Goal: Information Seeking & Learning: Learn about a topic

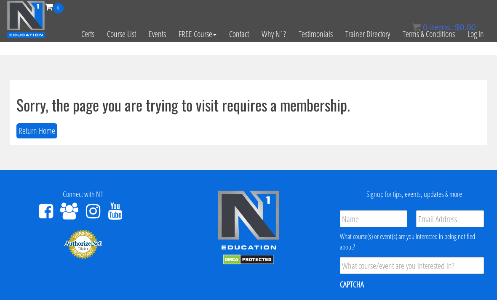
click at [384, 38] on link "Log In" at bounding box center [475, 33] width 29 height 41
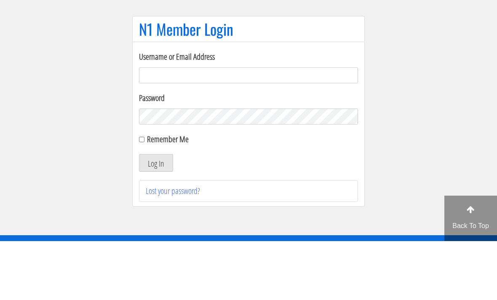
scroll to position [59, 0]
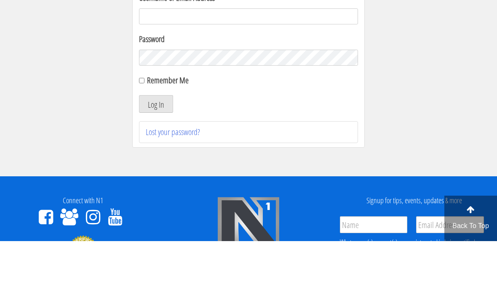
type input "Kedarkokil10@gmail.com"
click at [156, 163] on button "Log In" at bounding box center [156, 163] width 34 height 18
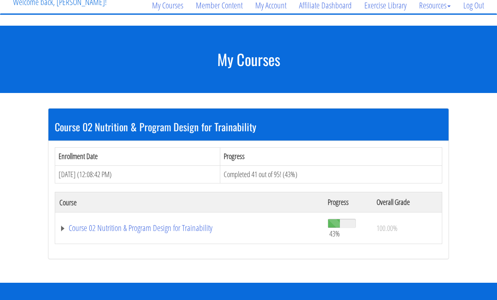
scroll to position [134, 0]
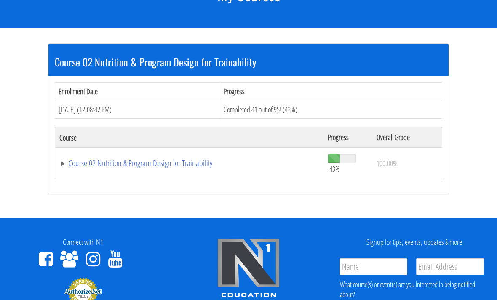
click at [74, 162] on link "Course 02 Nutrition & Program Design for Trainability" at bounding box center [189, 163] width 260 height 8
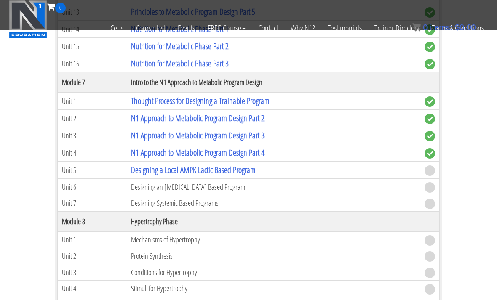
scroll to position [956, 0]
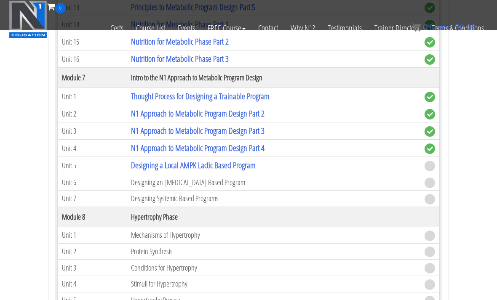
click at [139, 170] on link "Designing a Local AMPK Lactic Based Program" at bounding box center [193, 165] width 125 height 11
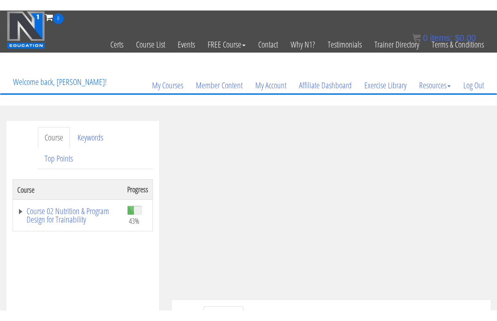
scroll to position [10, 0]
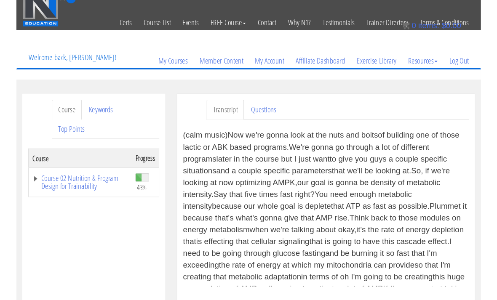
scroll to position [0, 0]
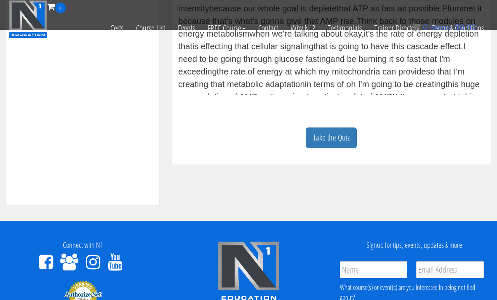
click at [323, 147] on link "Take the Quiz" at bounding box center [331, 138] width 51 height 21
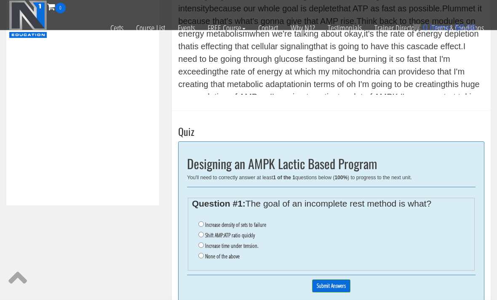
scroll to position [348, 0]
click at [264, 222] on label "Increase density of sets to failure" at bounding box center [235, 225] width 61 height 7
click at [204, 222] on input "Increase density of sets to failure" at bounding box center [200, 224] width 5 height 5
radio input "true"
click at [326, 282] on input "Submit Answers" at bounding box center [331, 286] width 38 height 13
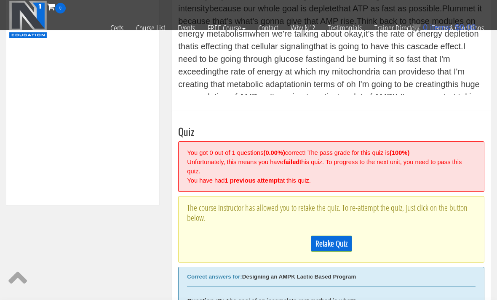
scroll to position [446, 0]
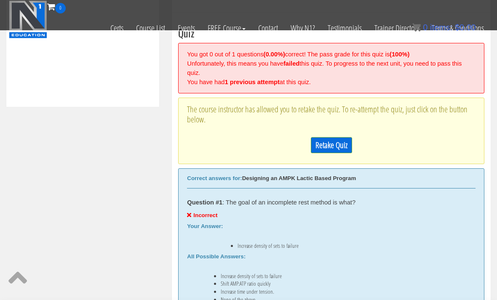
click at [323, 138] on link "Retake Quiz" at bounding box center [331, 145] width 41 height 16
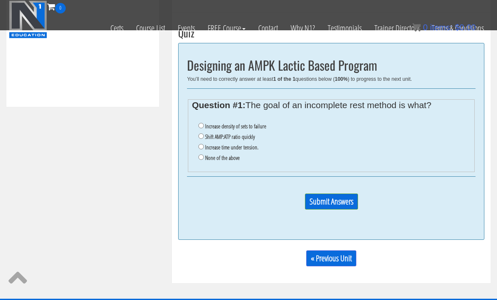
click at [201, 144] on input "Increase time under tension." at bounding box center [200, 146] width 5 height 5
radio input "true"
click at [203, 132] on li "Shift AMP:ATP ratio quickly" at bounding box center [334, 137] width 273 height 11
click at [206, 134] on label "Shift AMP:ATP ratio quickly" at bounding box center [230, 137] width 50 height 7
click at [204, 134] on input "Shift AMP:ATP ratio quickly" at bounding box center [200, 136] width 5 height 5
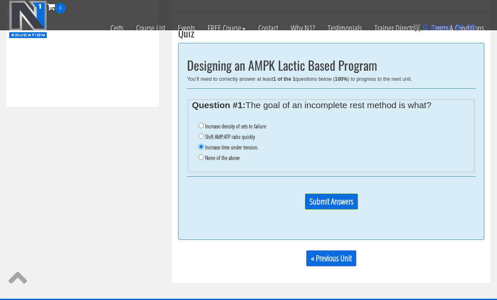
radio input "true"
click at [312, 201] on input "Submit Answers" at bounding box center [331, 202] width 53 height 16
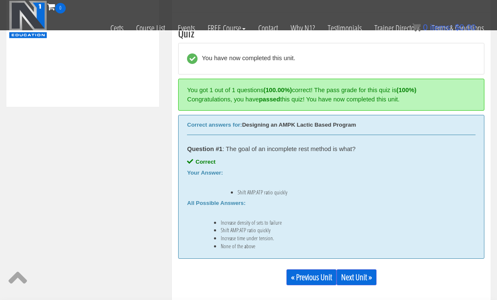
click at [358, 274] on link "Next Unit »" at bounding box center [357, 278] width 40 height 16
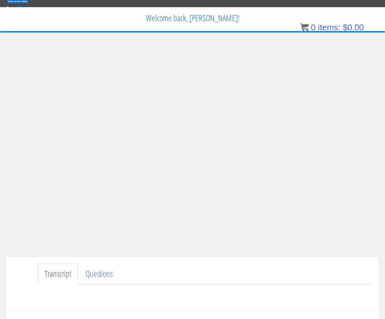
scroll to position [48, 0]
